Goal: Download file/media

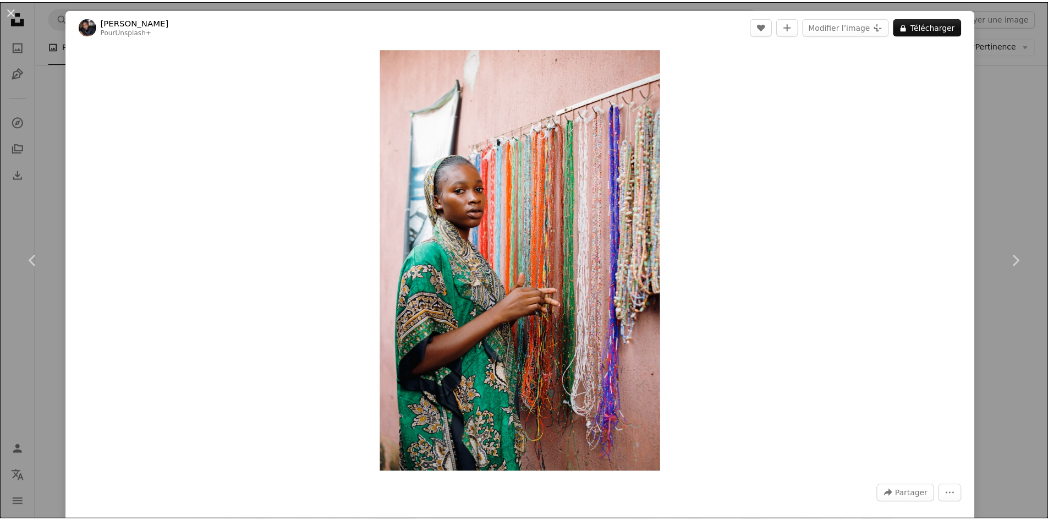
scroll to position [8579, 0]
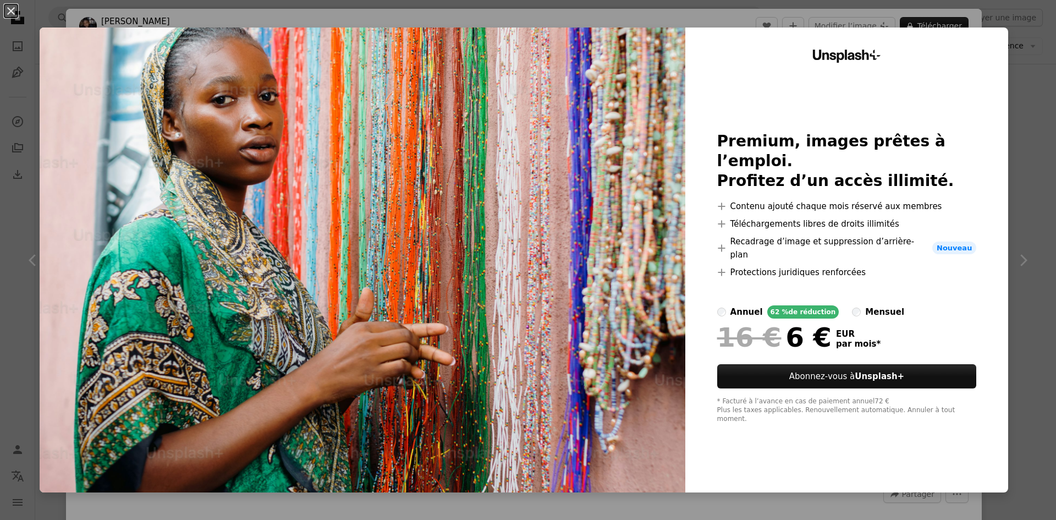
click at [1027, 124] on div "An X shape Unsplash+ Premium, images prêtes à l’emploi. Profitez d’un accès ill…" at bounding box center [528, 260] width 1056 height 520
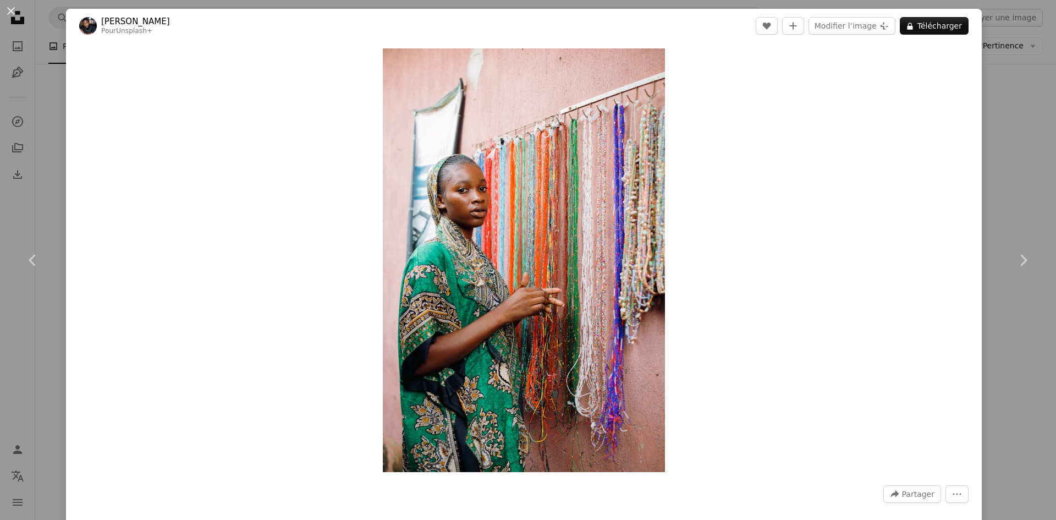
click at [41, 114] on div "An X shape Chevron left Chevron right Ben Iwara Pour Unsplash+ A heart A plus s…" at bounding box center [528, 260] width 1056 height 520
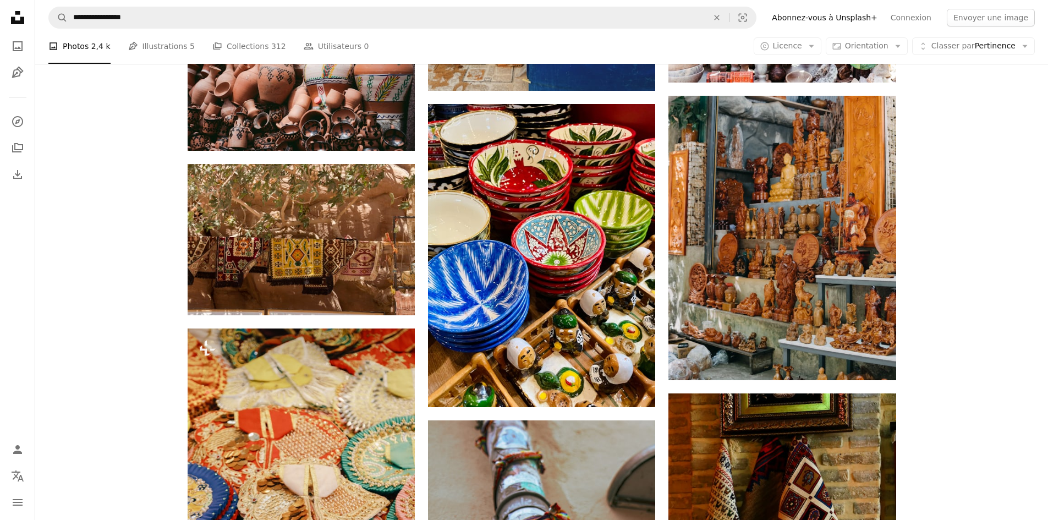
scroll to position [8689, 0]
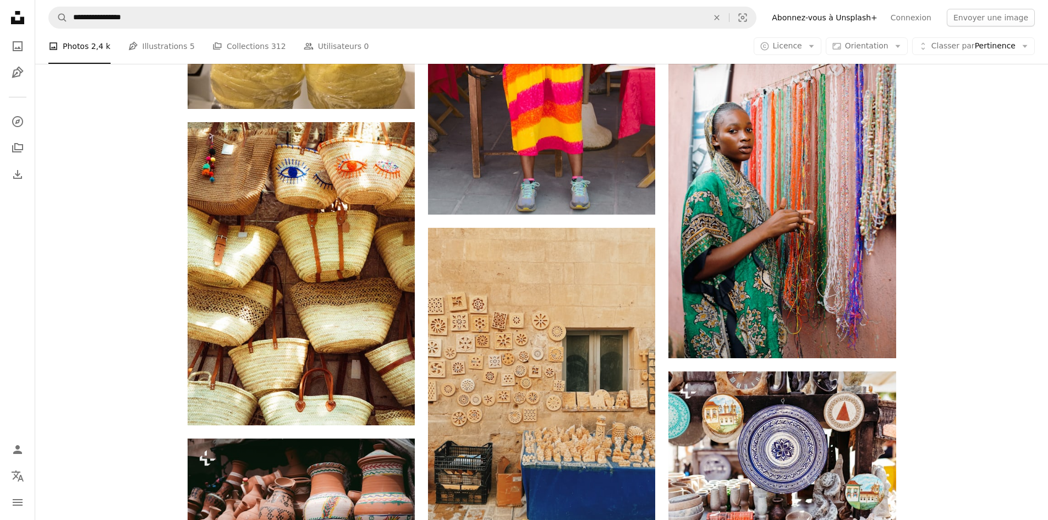
click at [27, 19] on icon "Unsplash logo Accueil Unsplash" at bounding box center [18, 18] width 22 height 22
